Goal: Task Accomplishment & Management: Manage account settings

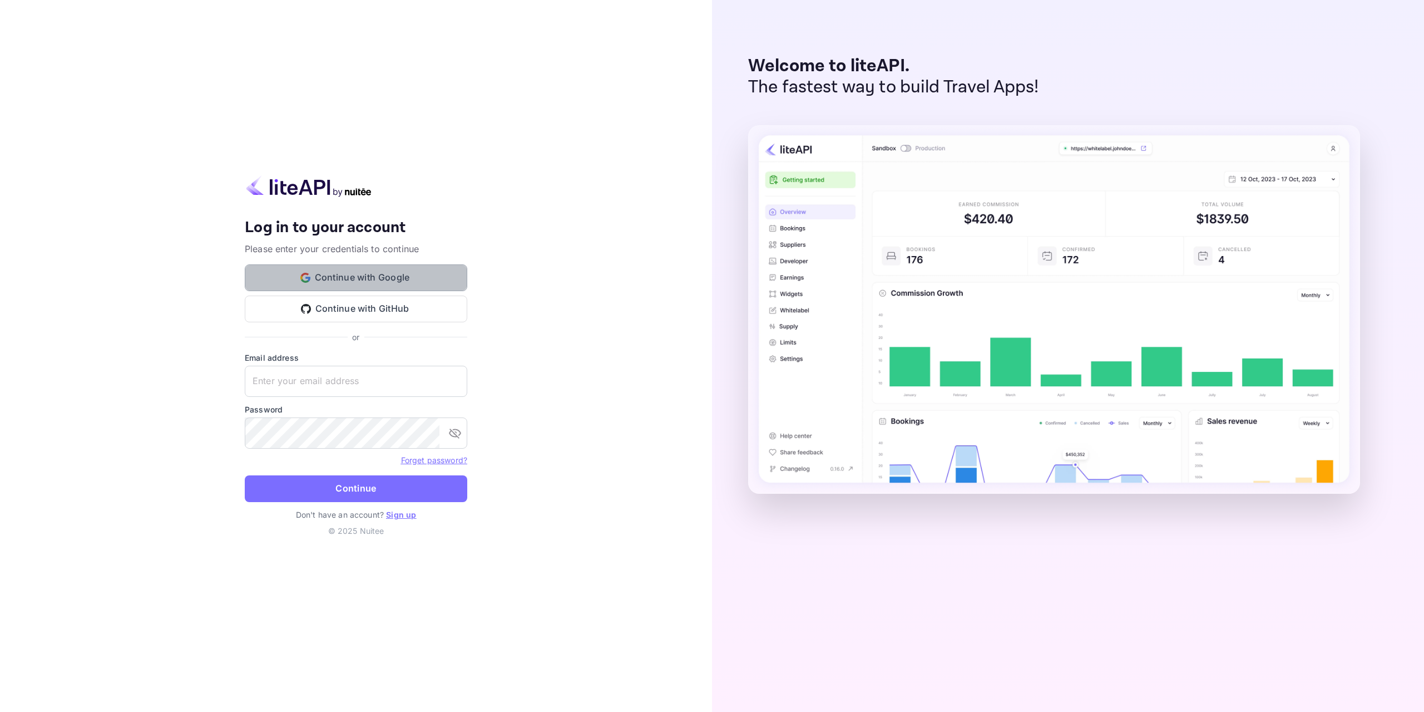
click at [356, 273] on button "Continue with Google" at bounding box center [356, 277] width 223 height 27
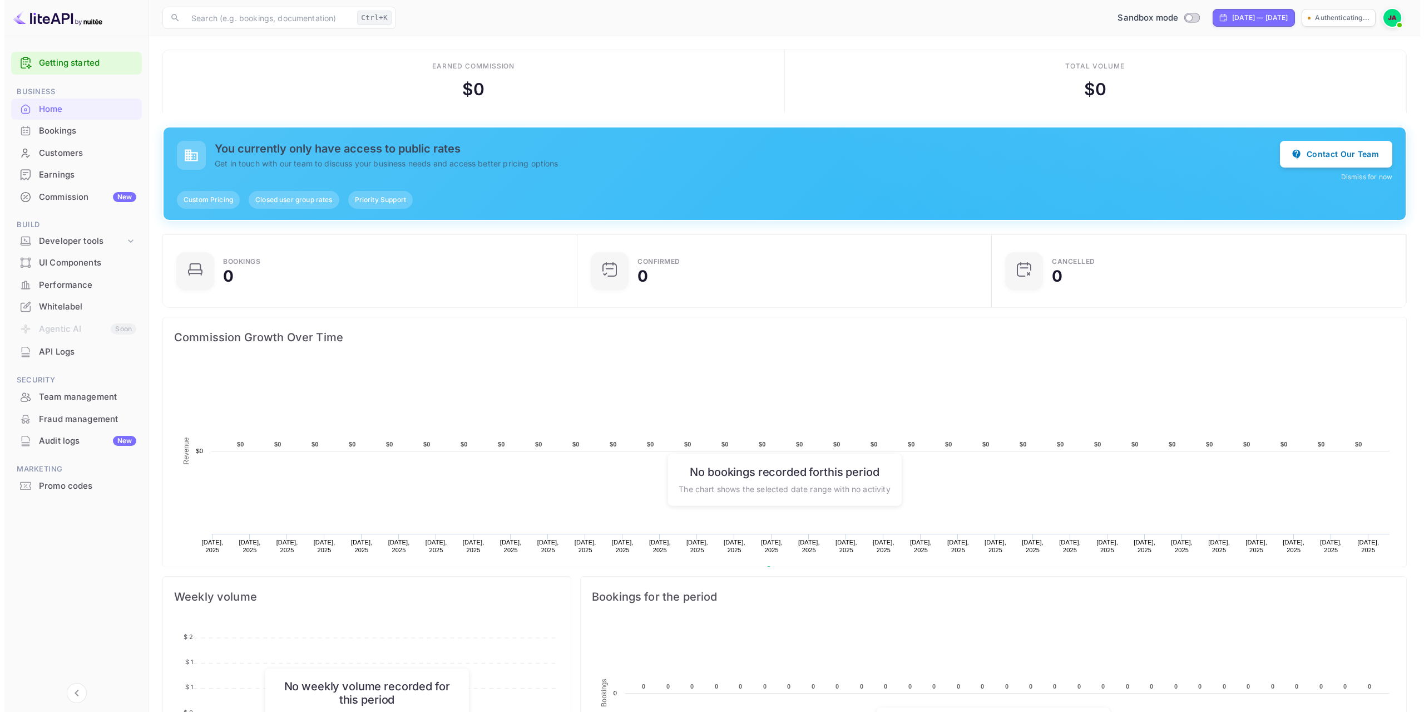
scroll to position [172, 399]
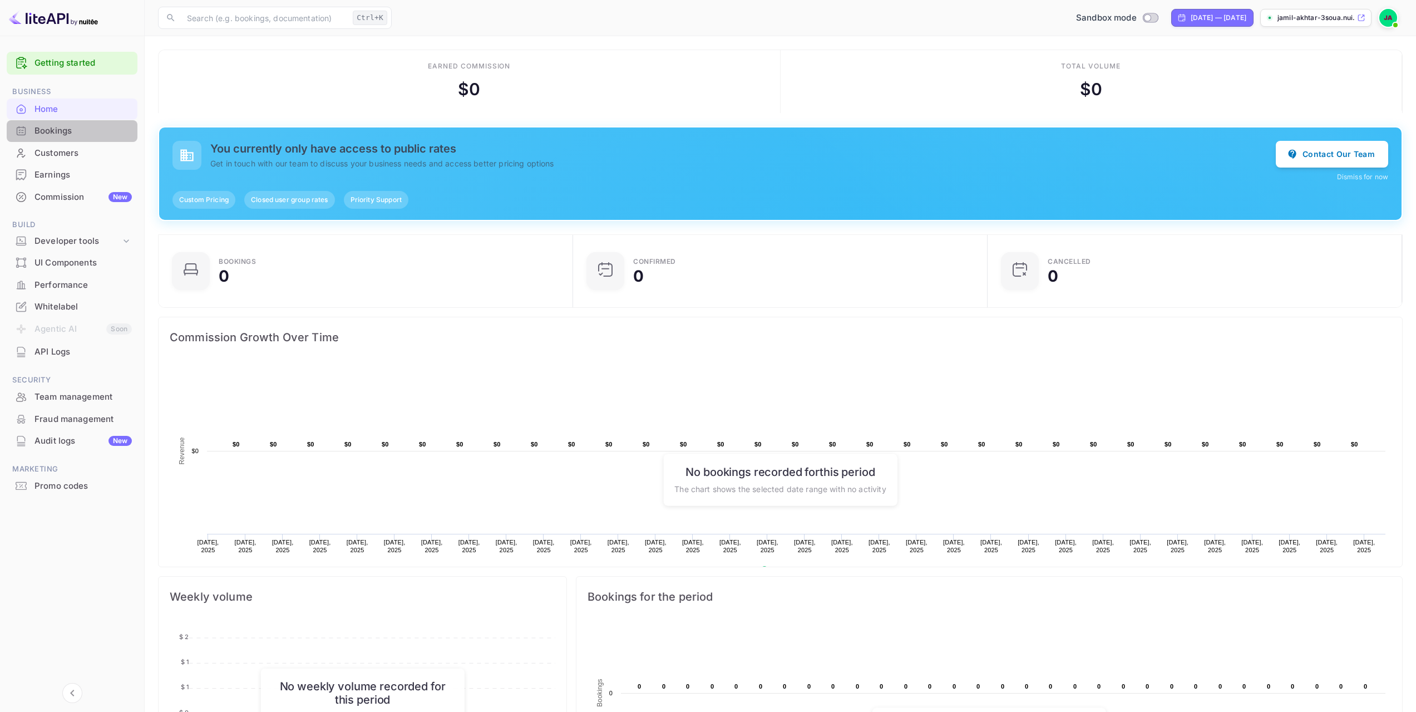
click at [67, 131] on div "Bookings" at bounding box center [82, 131] width 97 height 13
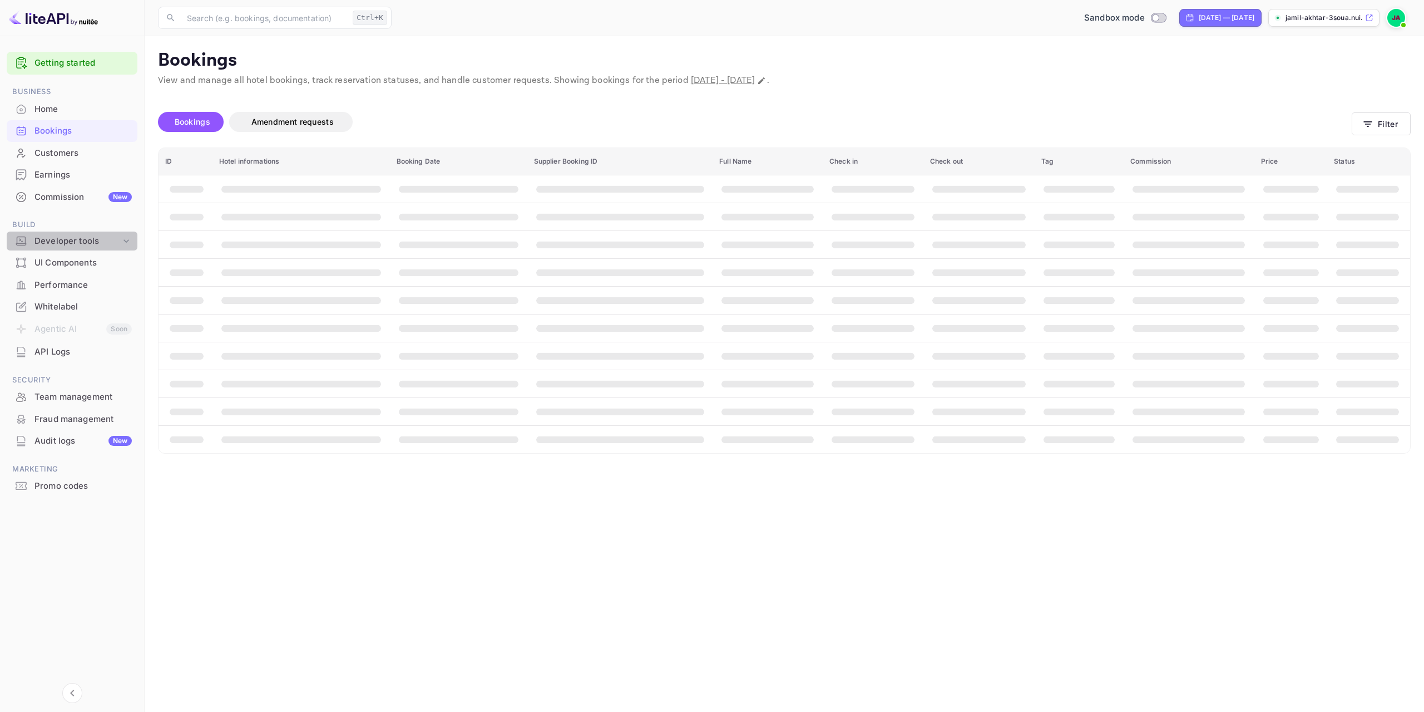
click at [90, 246] on div "Developer tools" at bounding box center [77, 241] width 86 height 13
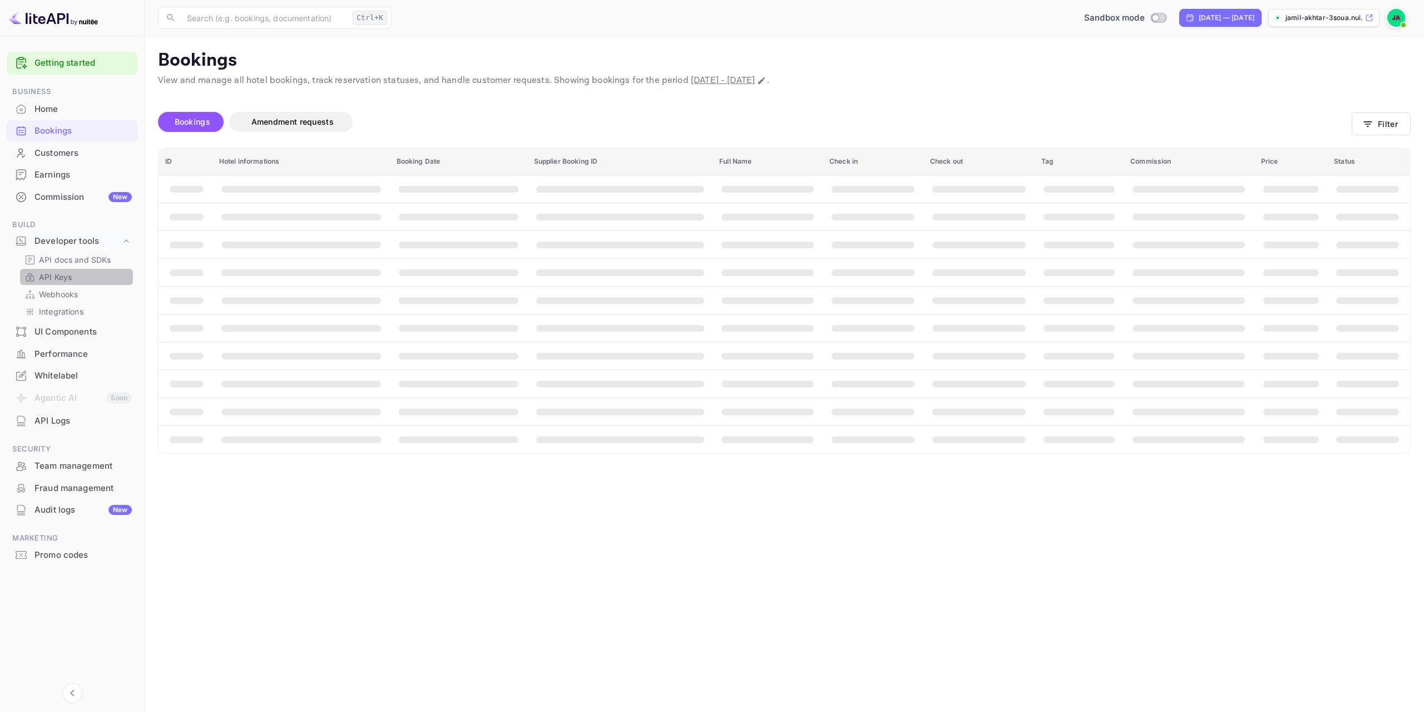
click at [68, 277] on p "API Keys" at bounding box center [55, 277] width 33 height 12
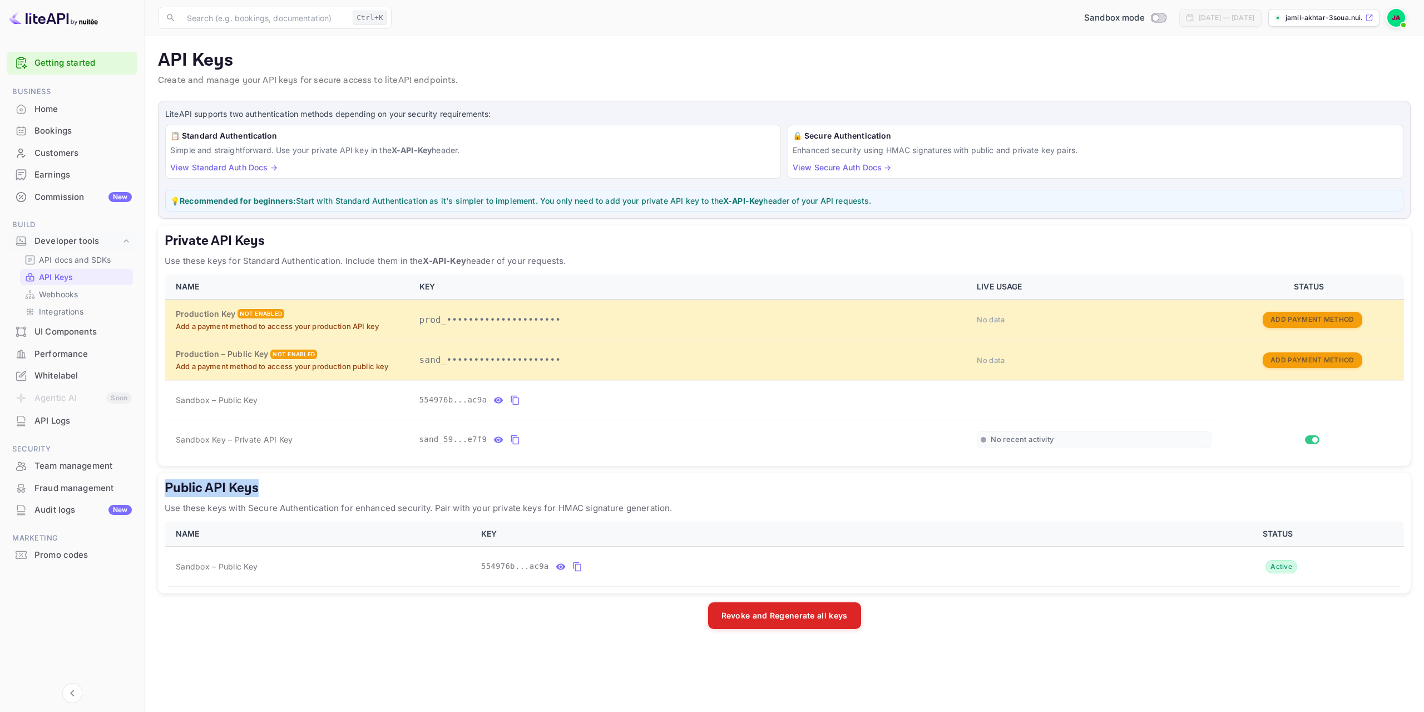
drag, startPoint x: 164, startPoint y: 486, endPoint x: 261, endPoint y: 486, distance: 97.9
click at [261, 486] on div "Public API Keys Use these keys with Secure Authentication for enhanced security…" at bounding box center [784, 532] width 1253 height 121
click at [365, 488] on h5 "Public API Keys" at bounding box center [785, 488] width 1240 height 18
click at [574, 570] on icon "public api keys table" at bounding box center [577, 566] width 8 height 9
click at [512, 442] on icon "private api keys table" at bounding box center [515, 439] width 10 height 13
